Goal: Find specific page/section: Find specific page/section

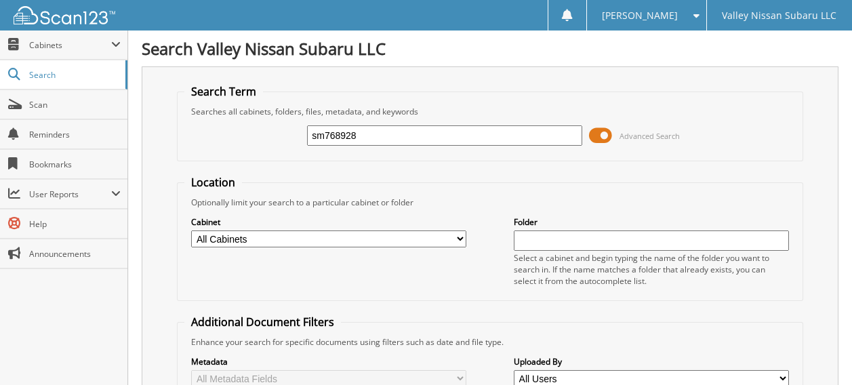
type input "sm768928"
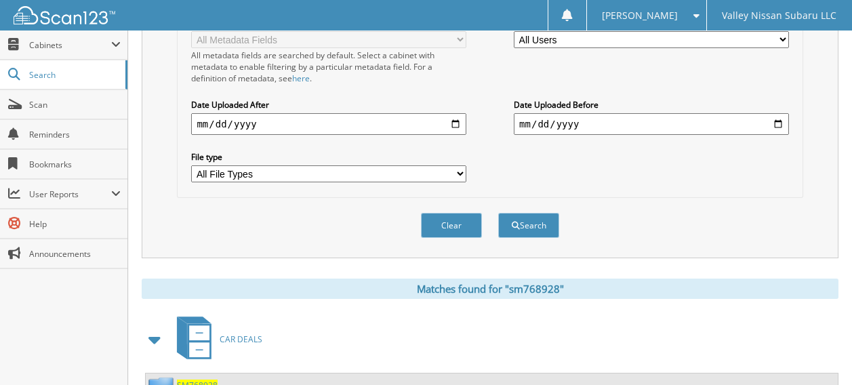
scroll to position [542, 0]
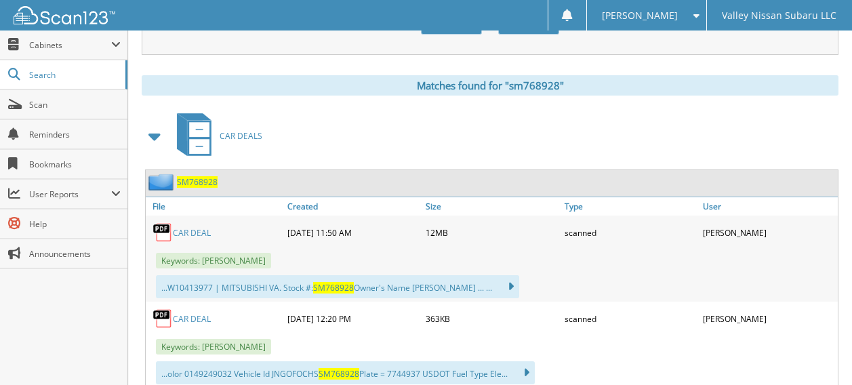
click at [182, 227] on link "CAR DEAL" at bounding box center [192, 233] width 38 height 12
